Goal: Book appointment/travel/reservation

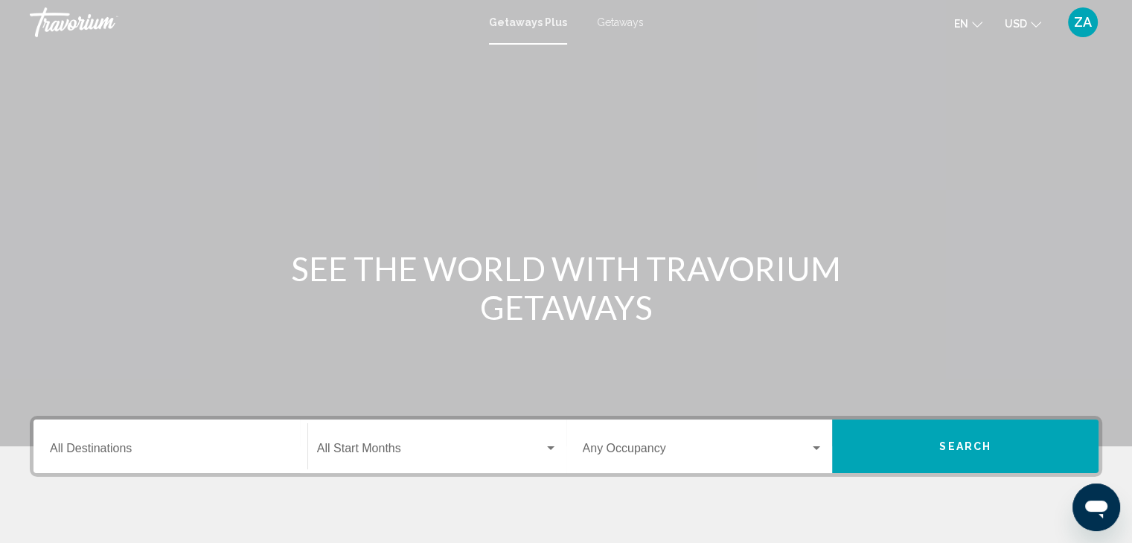
click at [80, 447] on input "Destination All Destinations" at bounding box center [170, 451] width 241 height 13
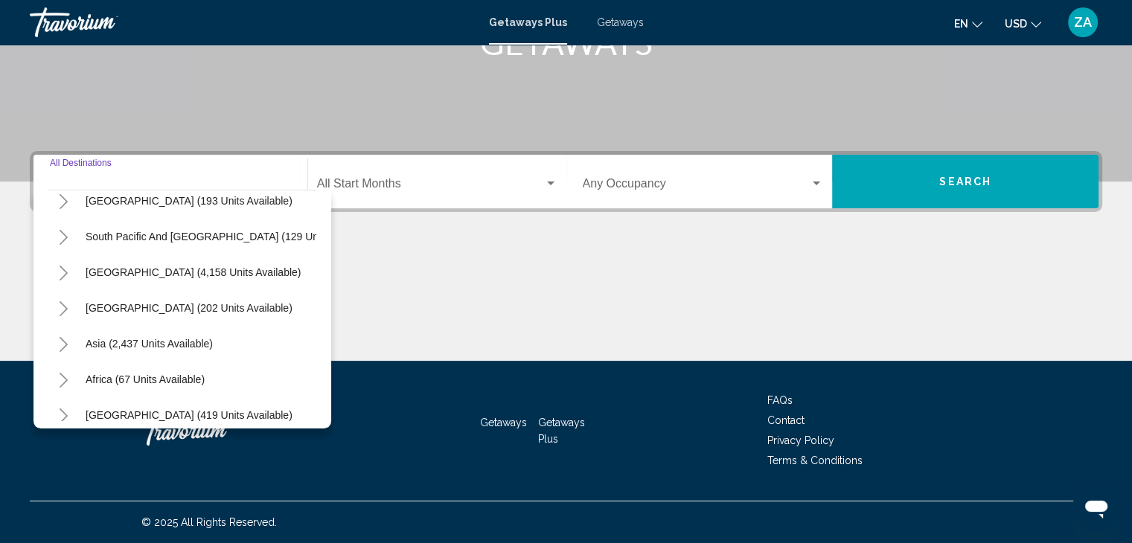
scroll to position [252, 0]
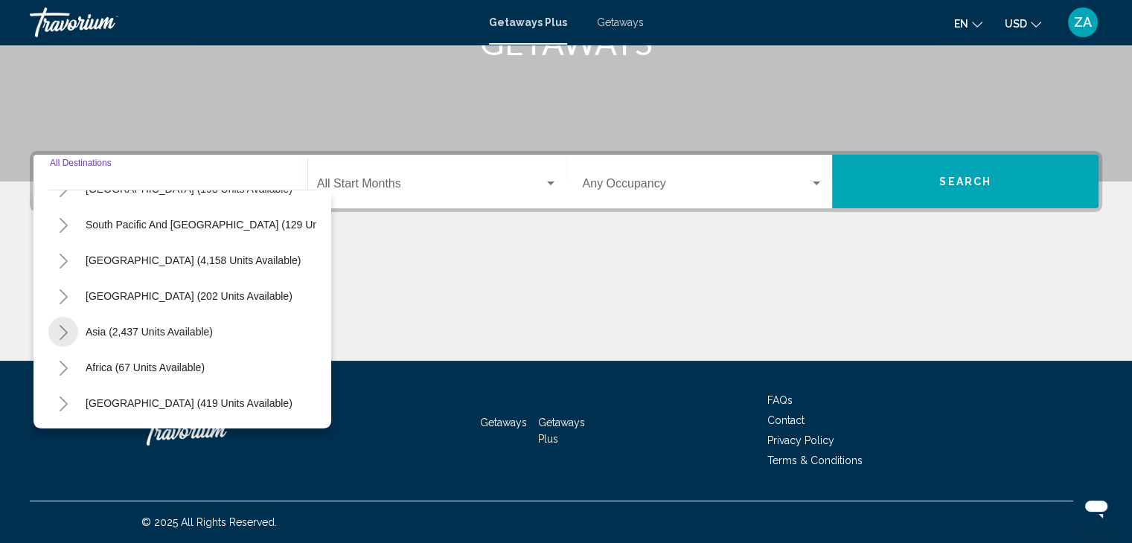
click at [63, 329] on button "Toggle Asia (2,437 units available)" at bounding box center [63, 332] width 30 height 30
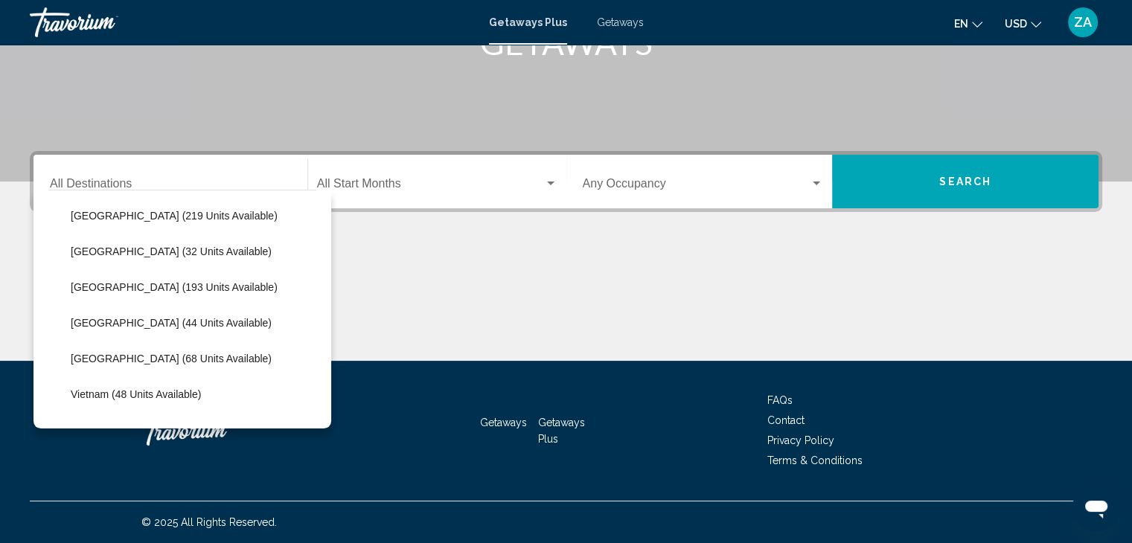
scroll to position [540, 0]
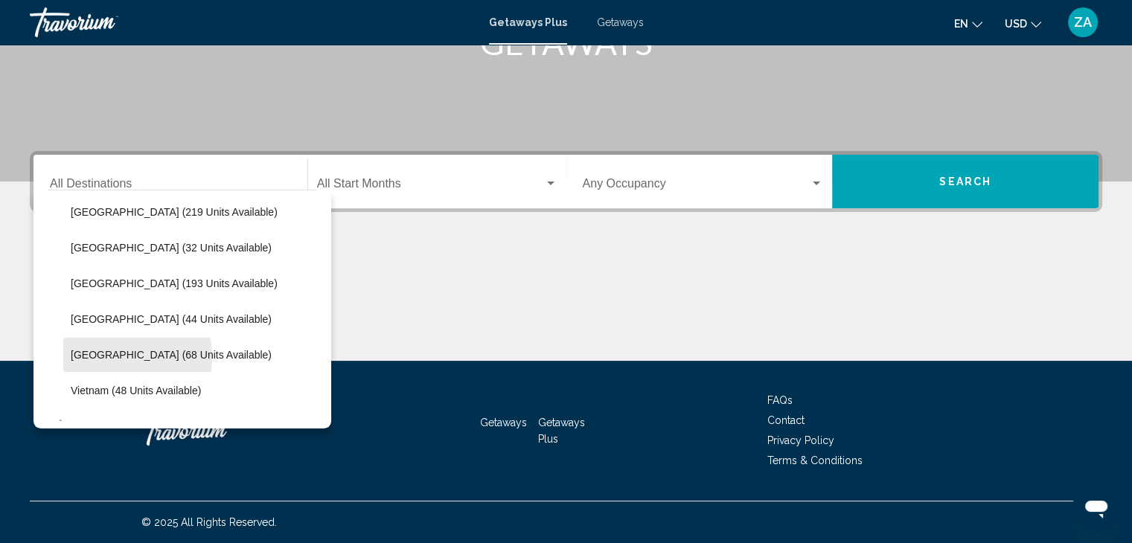
click at [83, 357] on span "[GEOGRAPHIC_DATA] (68 units available)" at bounding box center [171, 355] width 201 height 12
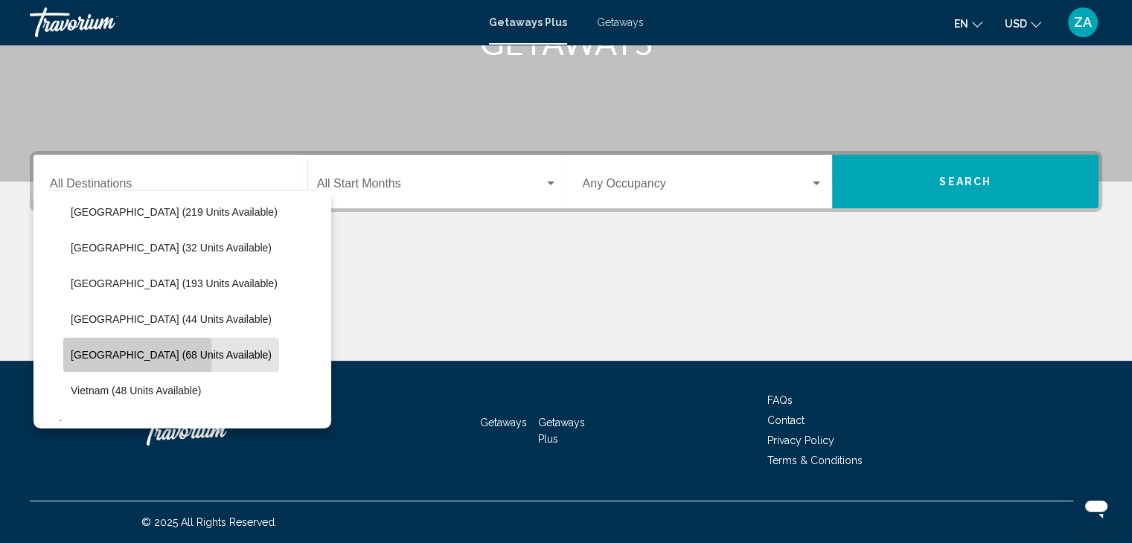
type input "**********"
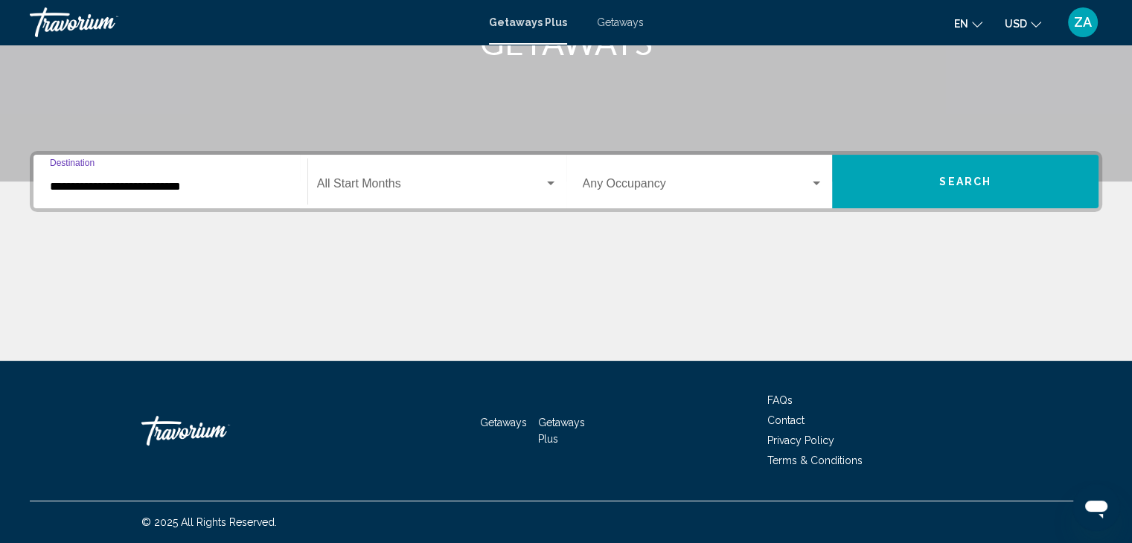
click at [390, 185] on span "Search widget" at bounding box center [430, 186] width 227 height 13
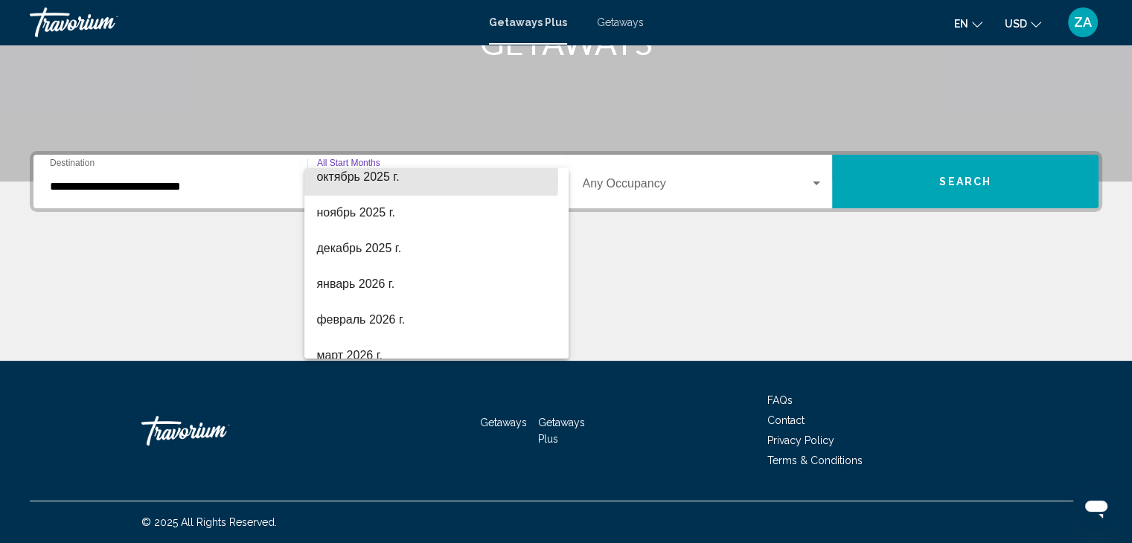
scroll to position [116, 0]
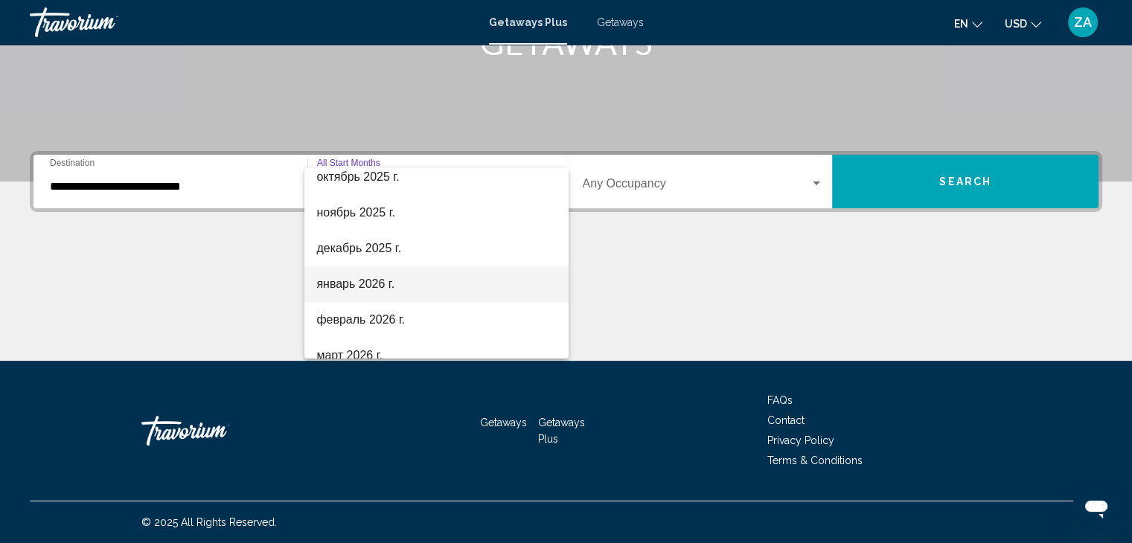
click at [339, 288] on span "январь 2026 г." at bounding box center [436, 284] width 240 height 36
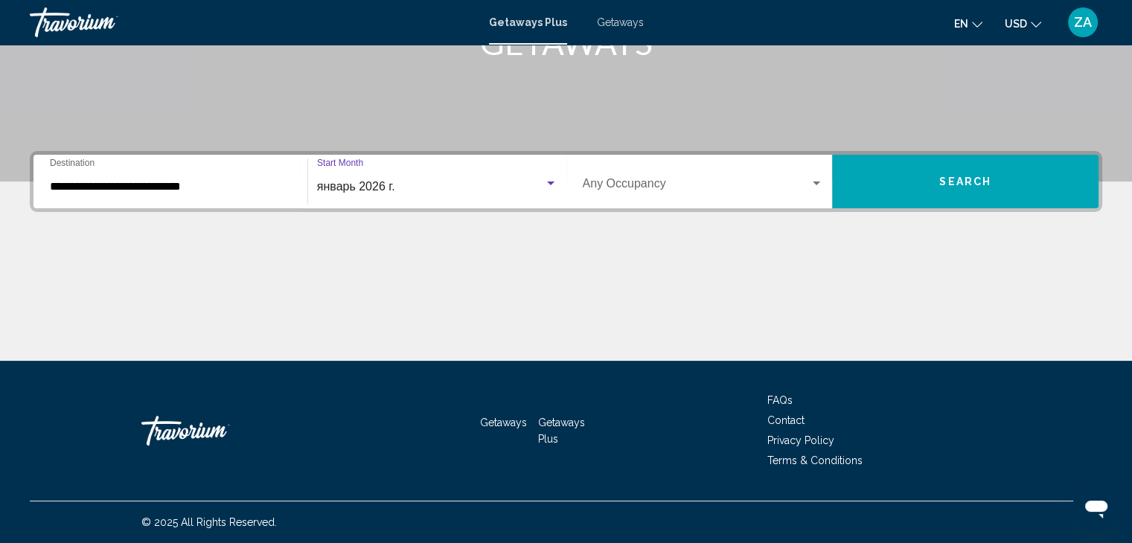
click at [759, 192] on span "Search widget" at bounding box center [697, 186] width 228 height 13
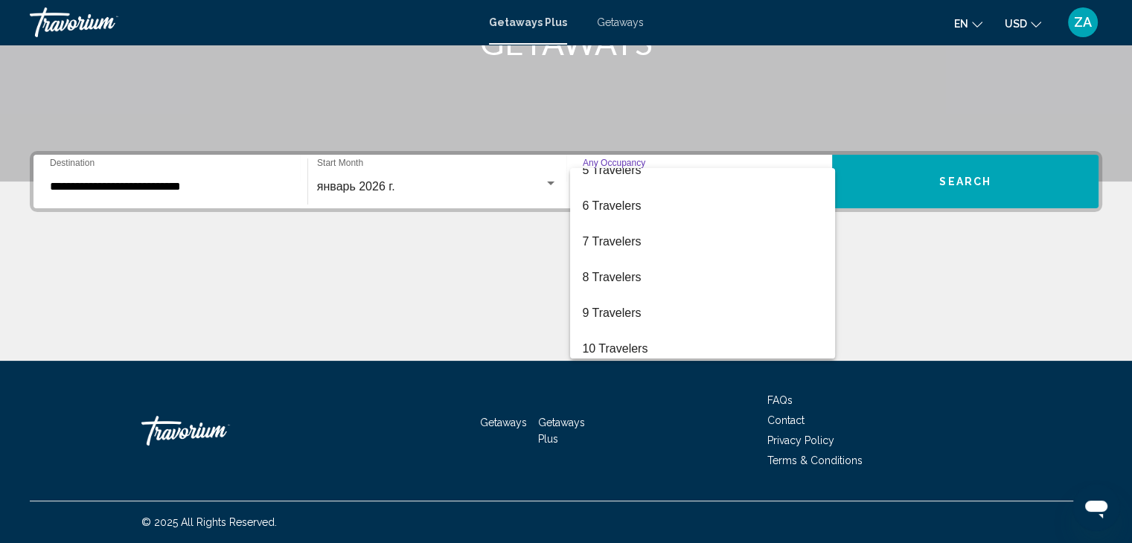
scroll to position [167, 0]
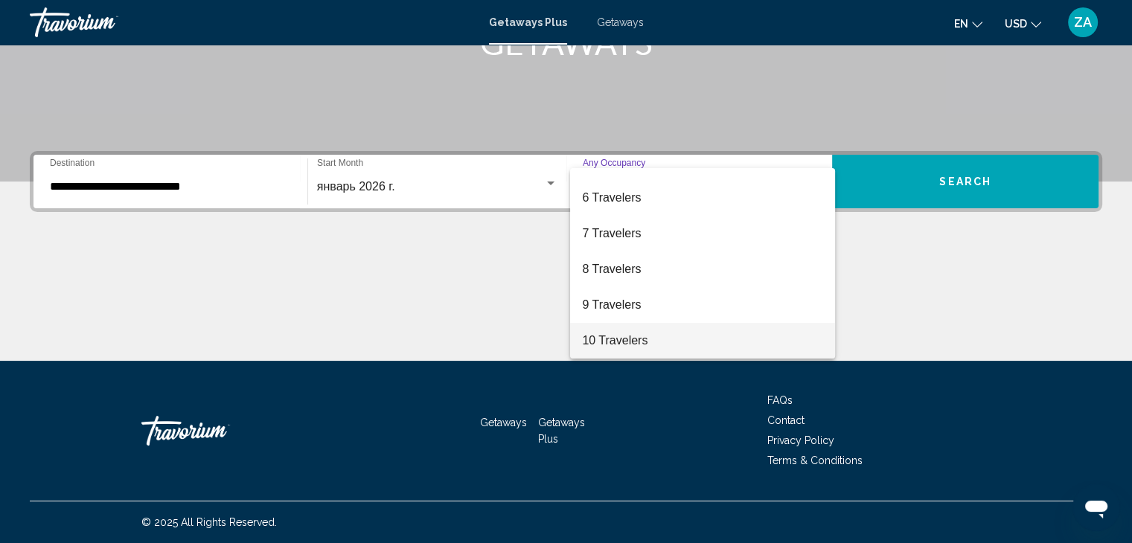
click at [604, 348] on span "10 Travelers" at bounding box center [702, 341] width 241 height 36
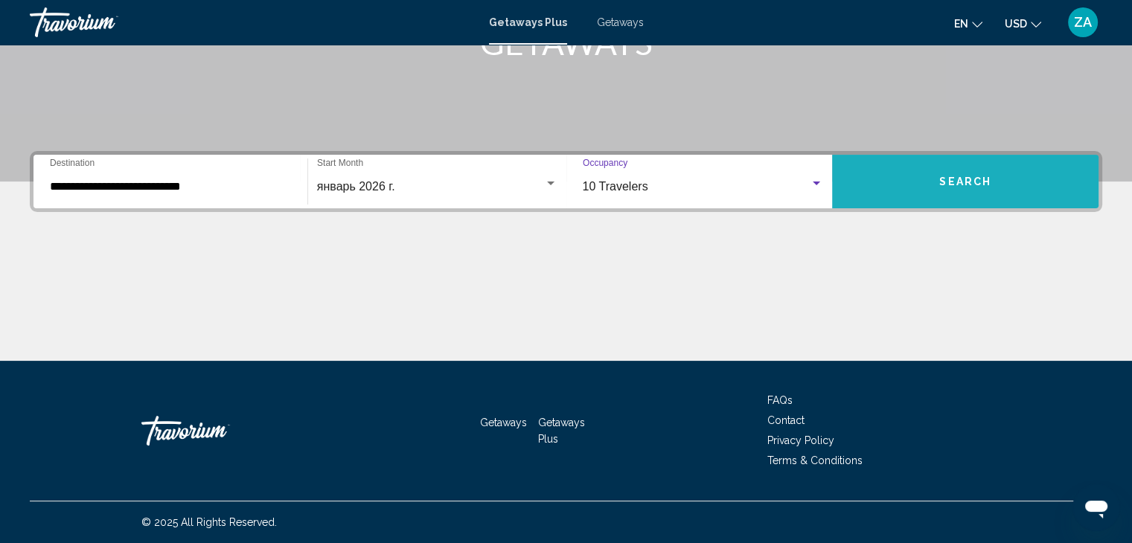
click at [936, 176] on button "Search" at bounding box center [965, 182] width 266 height 54
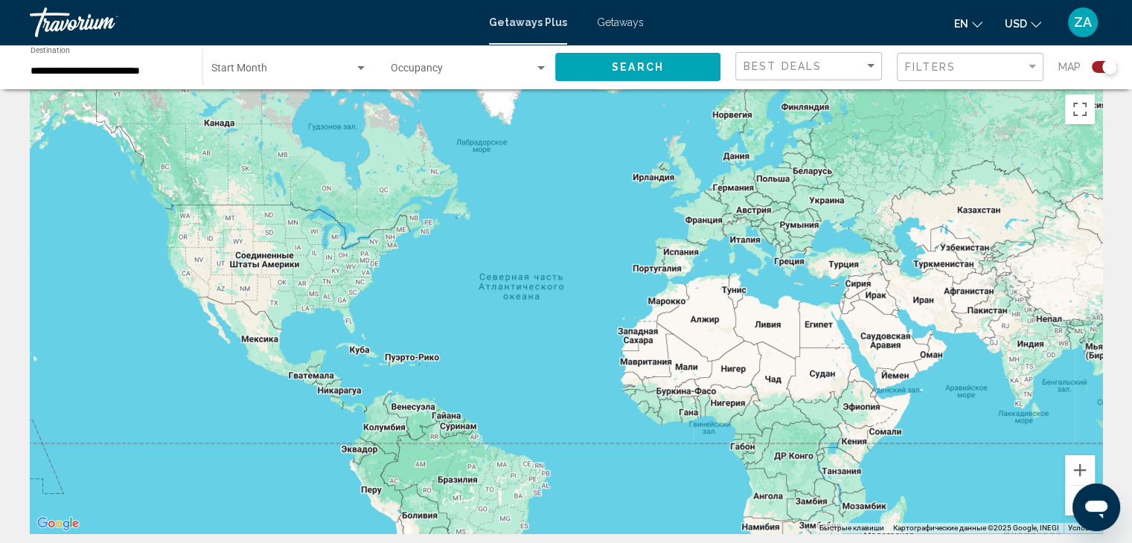
scroll to position [10, 0]
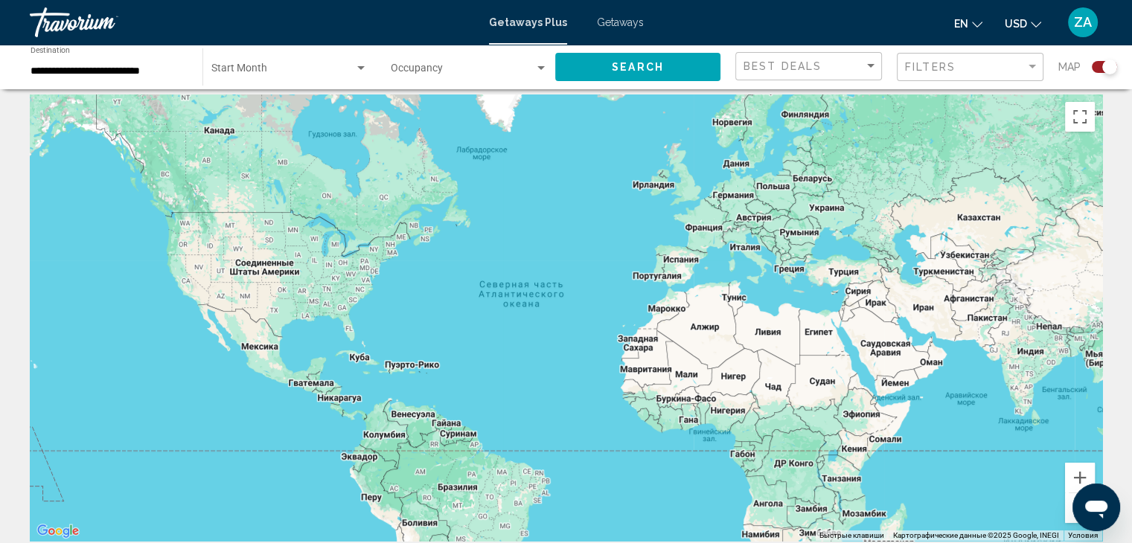
click at [516, 68] on span "Search widget" at bounding box center [463, 71] width 144 height 12
click at [496, 69] on span "Any Occupancy" at bounding box center [469, 71] width 157 height 31
click at [348, 74] on span "Search widget" at bounding box center [282, 71] width 143 height 12
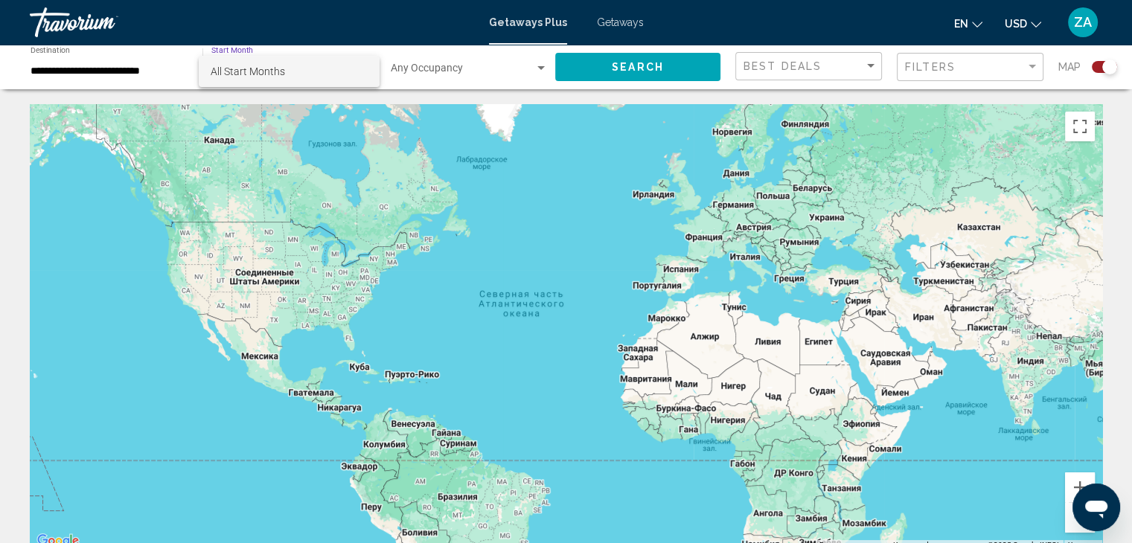
click at [957, 71] on div at bounding box center [566, 271] width 1132 height 543
click at [95, 68] on input "**********" at bounding box center [109, 71] width 157 height 12
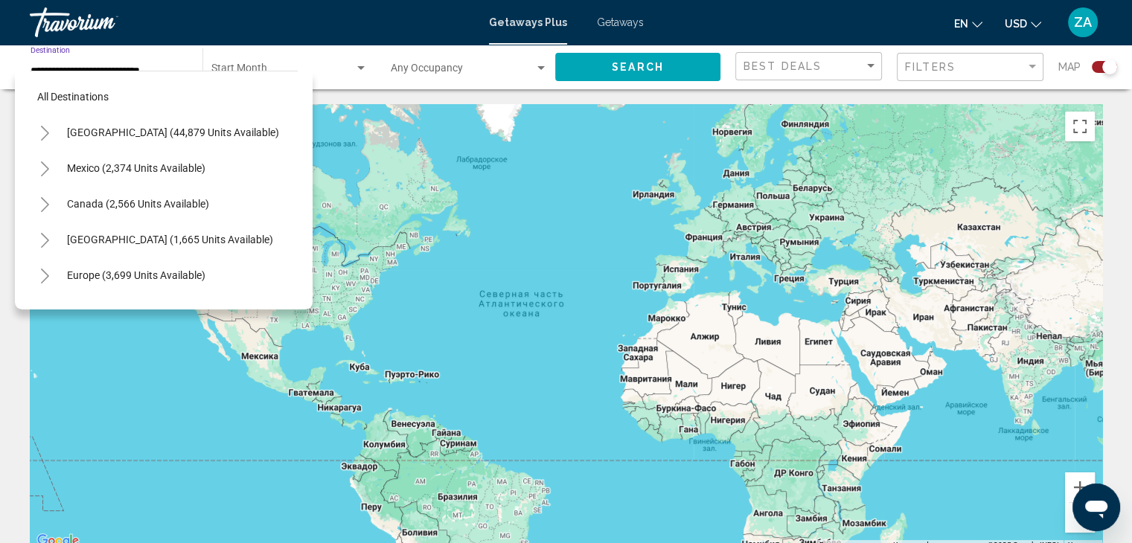
scroll to position [594, 0]
